Goal: Navigation & Orientation: Find specific page/section

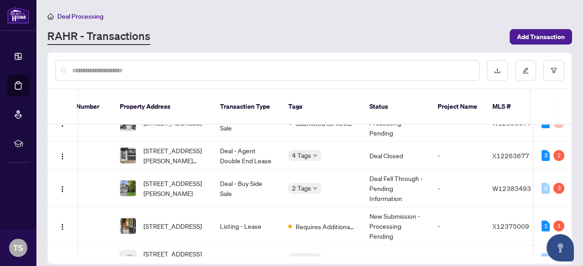
scroll to position [0, 28]
